Goal: Unclear

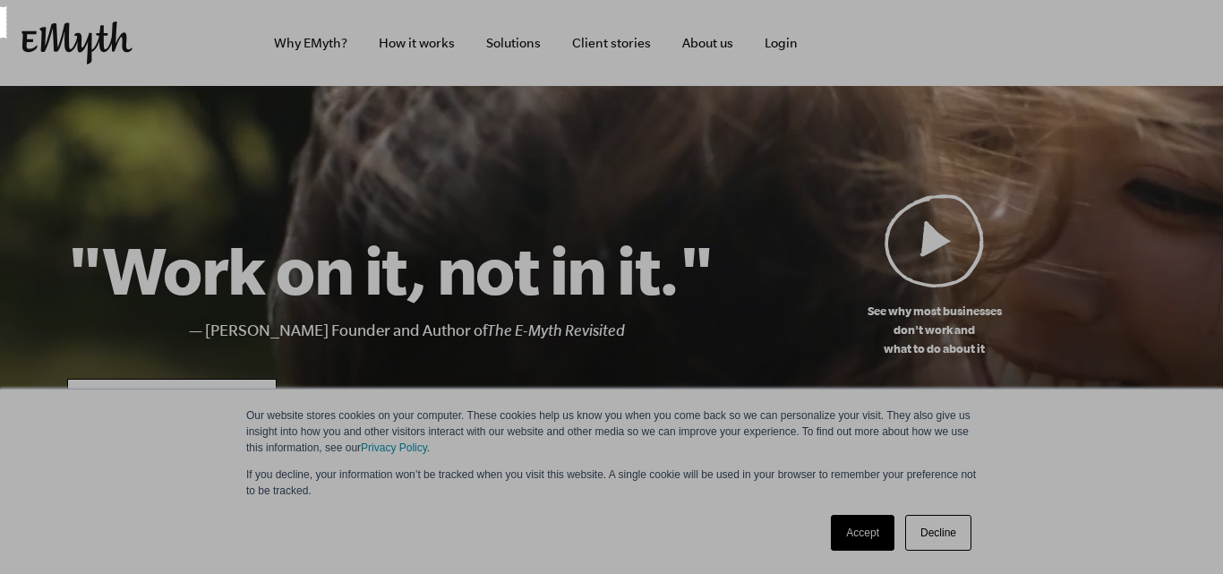
drag, startPoint x: 6, startPoint y: 7, endPoint x: 0, endPoint y: 38, distance: 31.1
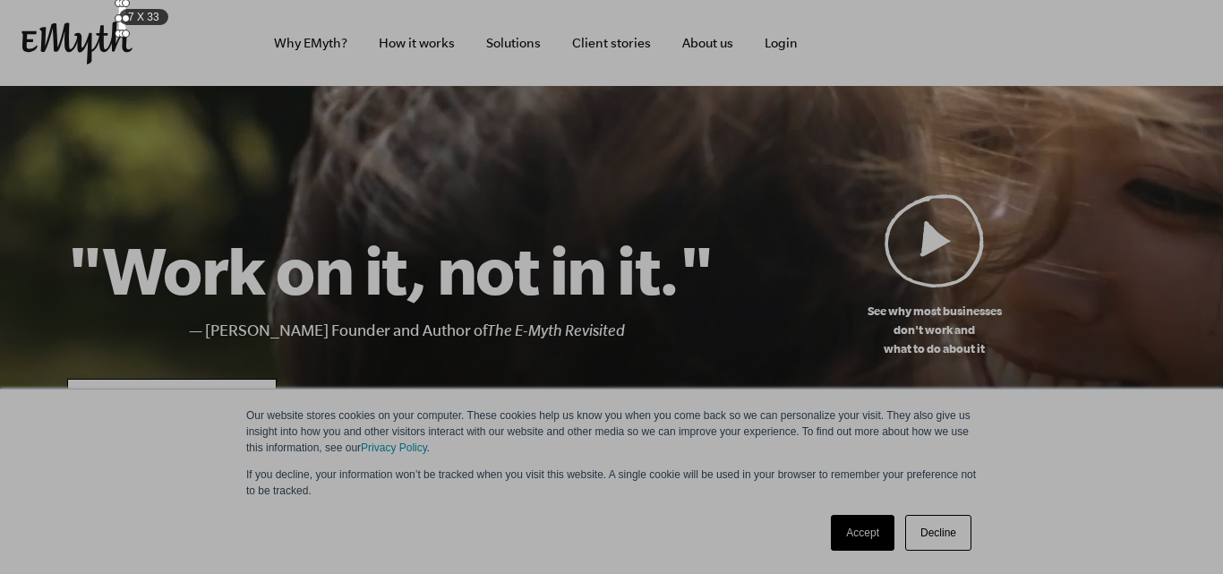
drag, startPoint x: 4, startPoint y: 31, endPoint x: 127, endPoint y: 22, distance: 123.0
click at [125, 22] on div "7 X 33" at bounding box center [122, 19] width 6 height 30
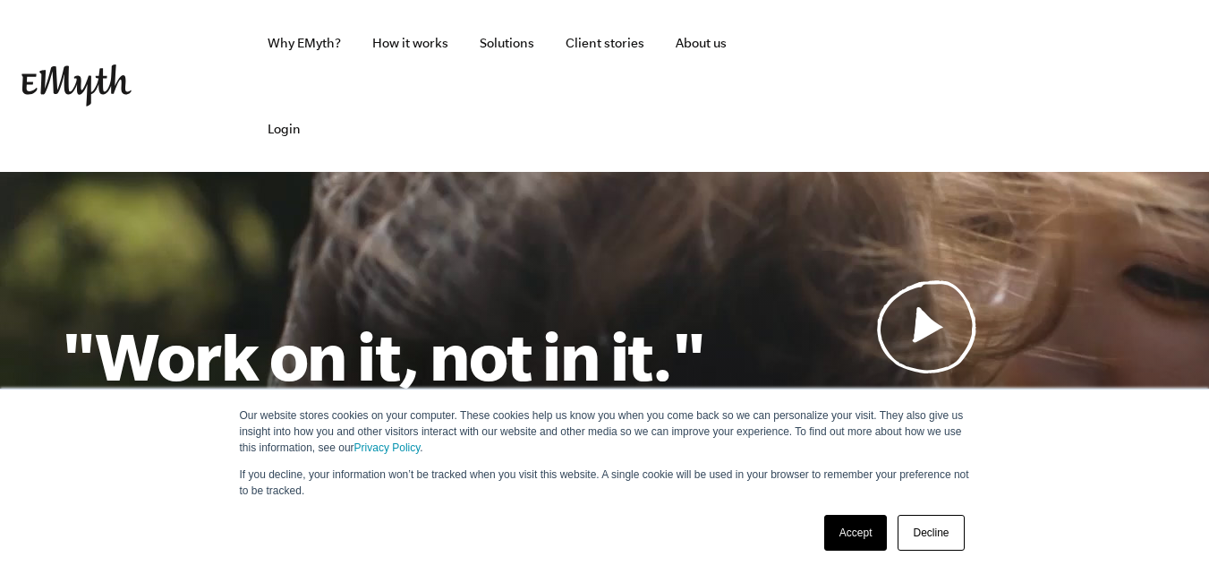
click at [929, 534] on link "Decline" at bounding box center [931, 533] width 66 height 36
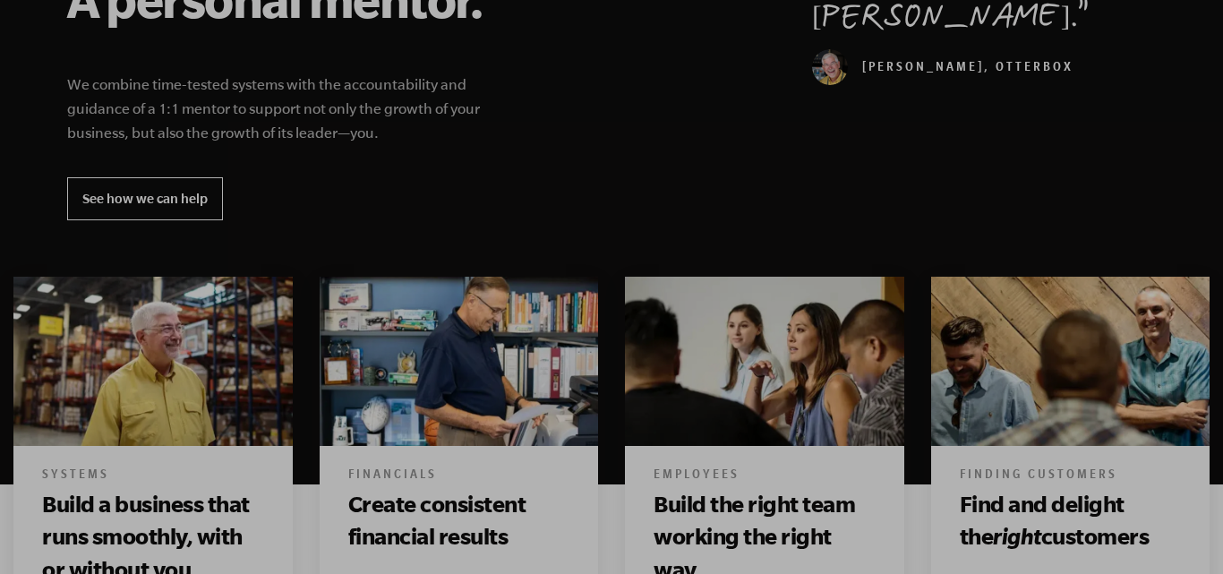
scroll to position [601, 0]
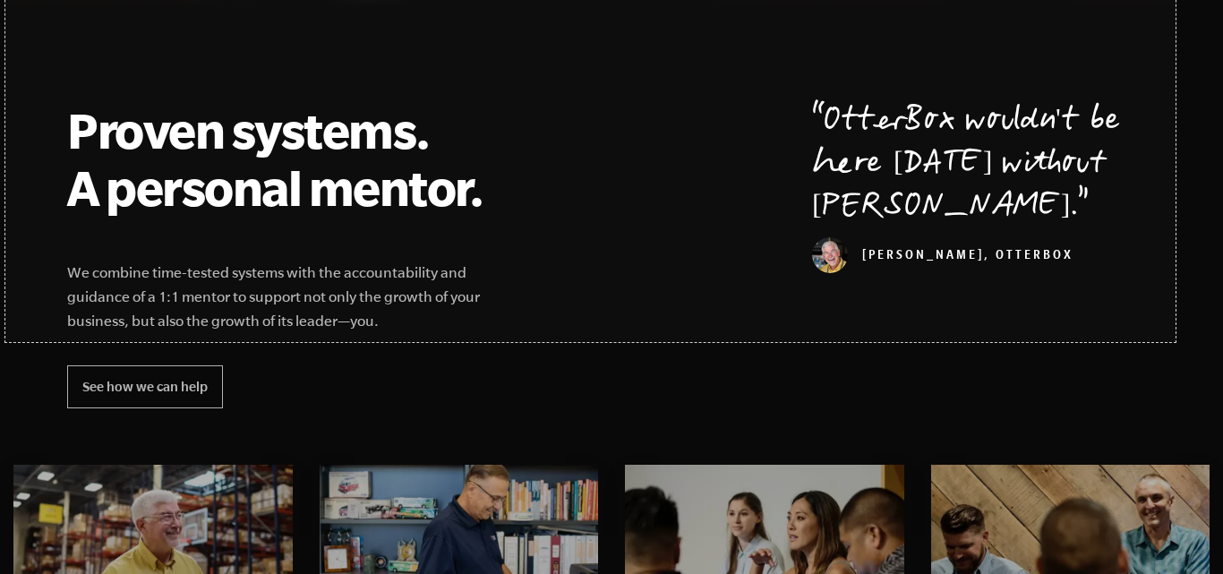
drag, startPoint x: 5, startPoint y: 1, endPoint x: 1175, endPoint y: 342, distance: 1218.8
click at [1152, 291] on link "Capture" at bounding box center [1139, 292] width 47 height 20
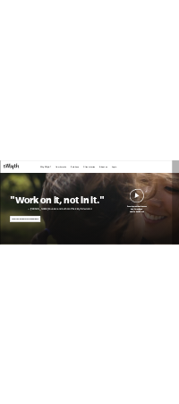
scroll to position [369, 0]
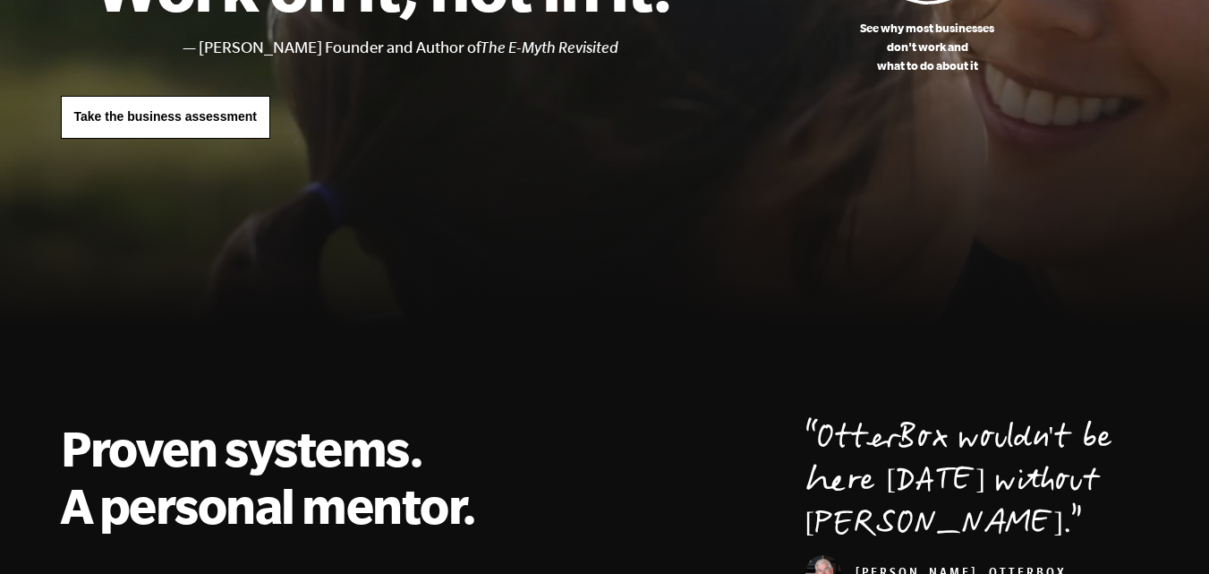
drag, startPoint x: 1138, startPoint y: 0, endPoint x: 684, endPoint y: 163, distance: 482.3
click at [684, 163] on div at bounding box center [604, 78] width 1209 height 550
click at [1061, 102] on div at bounding box center [604, 78] width 1209 height 550
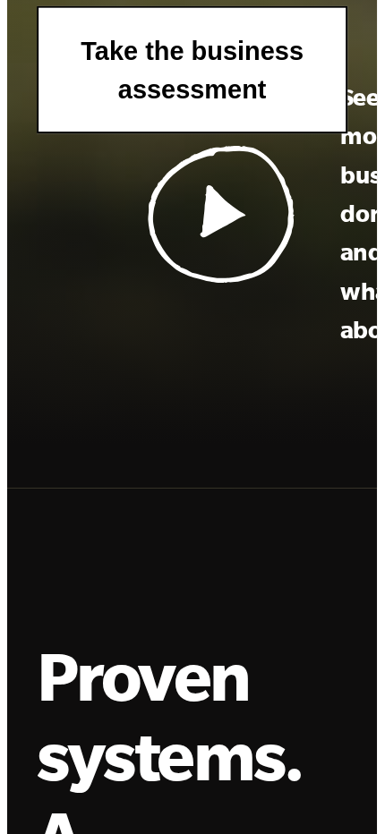
scroll to position [313, 0]
